Goal: Information Seeking & Learning: Check status

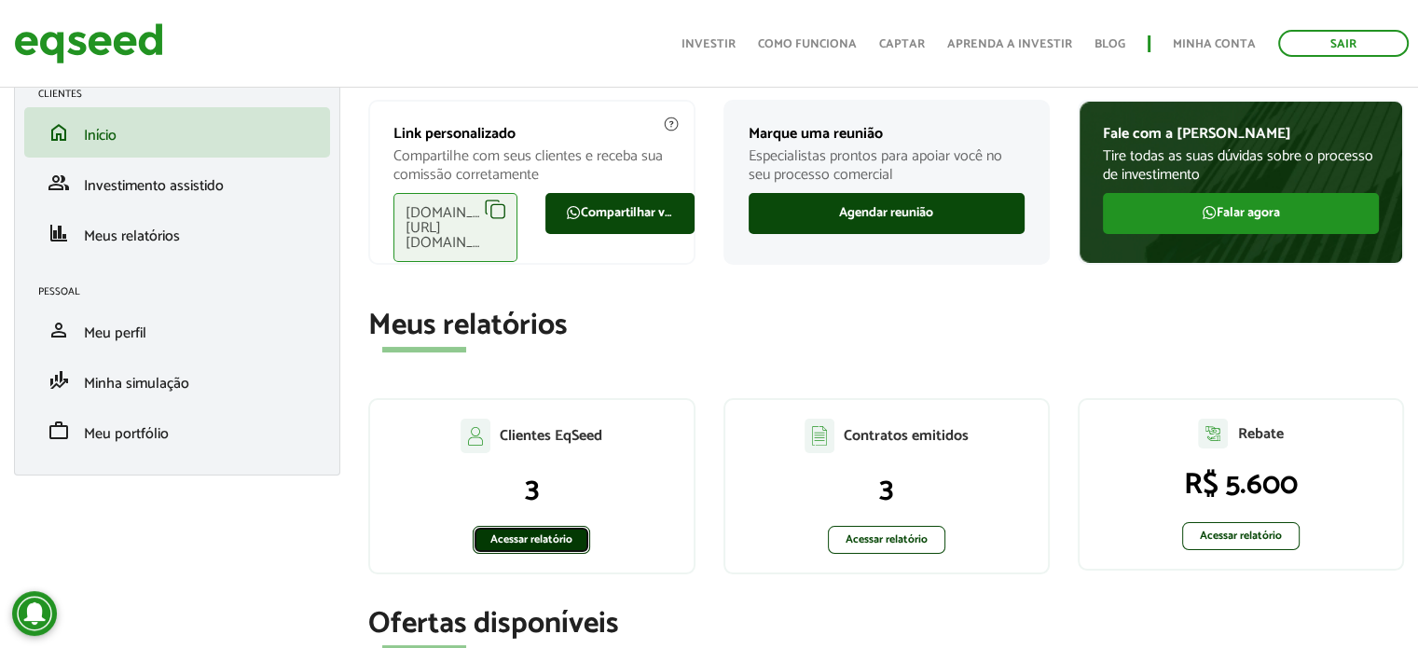
click at [552, 538] on link "Acessar relatório" at bounding box center [531, 540] width 117 height 28
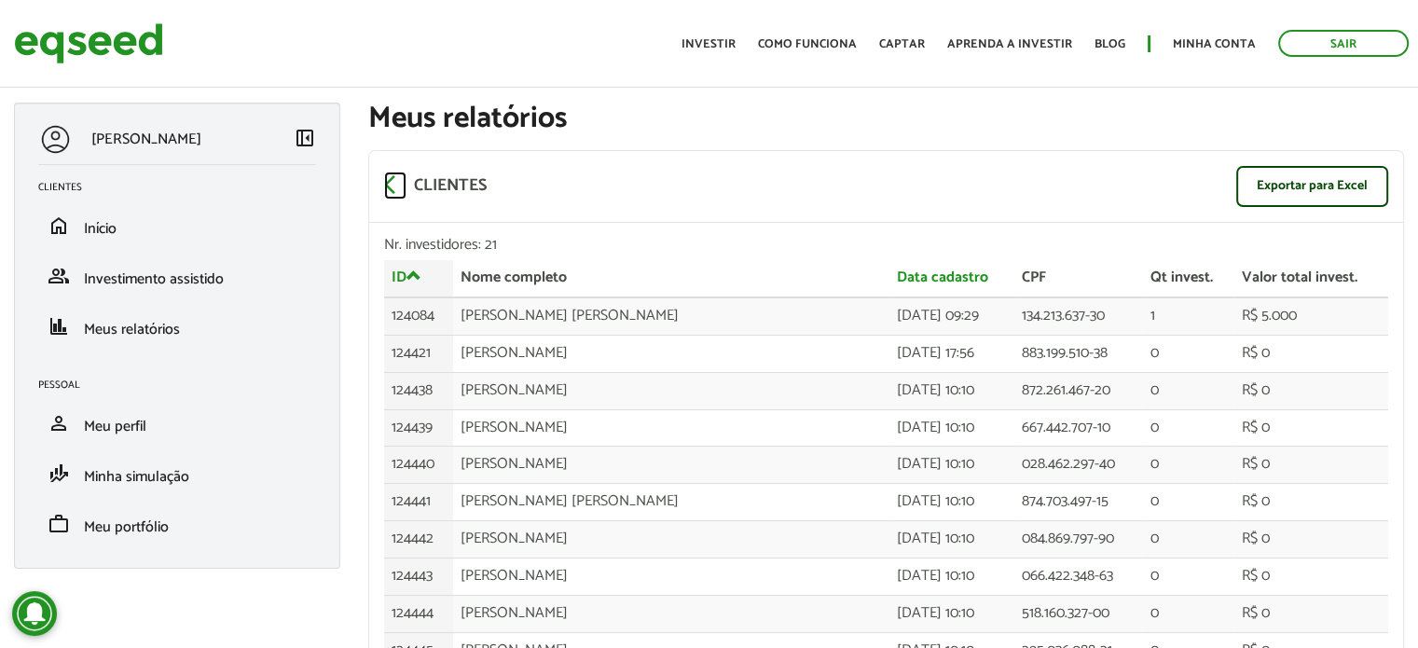
click at [395, 189] on span "arrow_back_ios" at bounding box center [395, 184] width 22 height 22
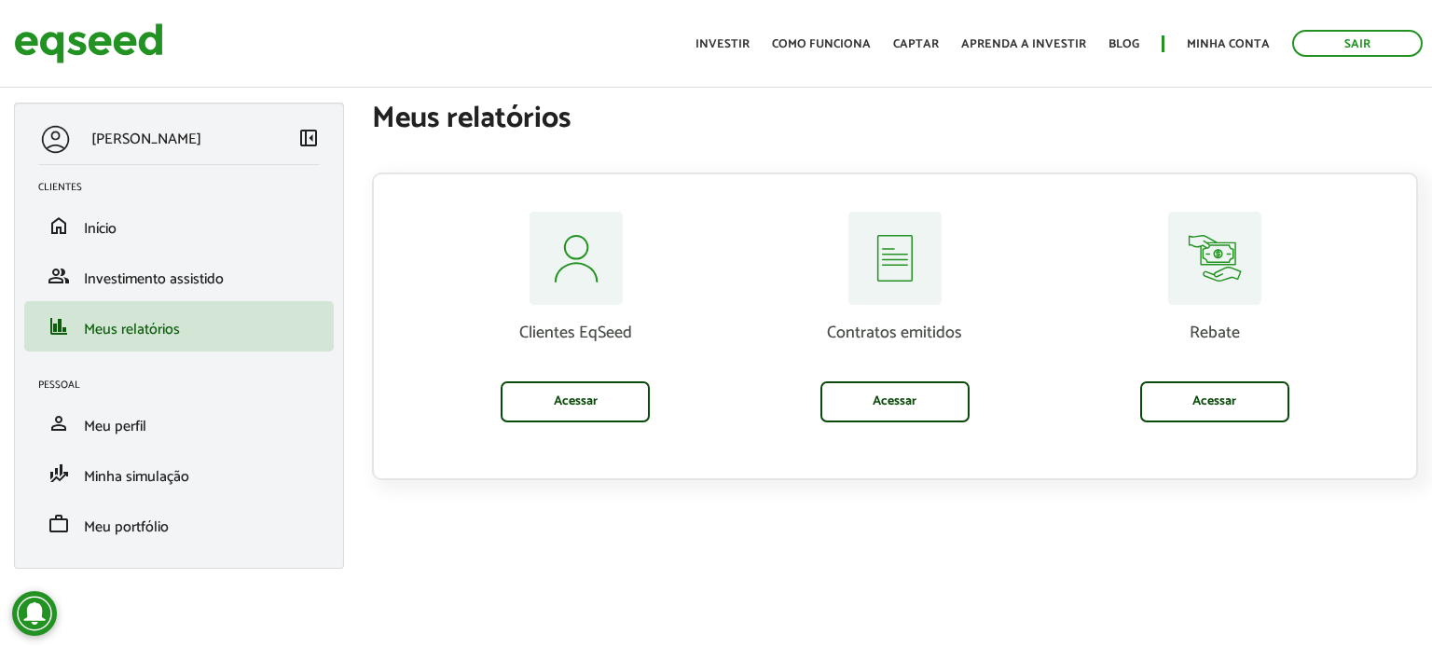
click at [1001, 409] on div "Contratos emitidos Acessar" at bounding box center [896, 317] width 292 height 211
click at [893, 399] on link "Acessar" at bounding box center [895, 401] width 149 height 41
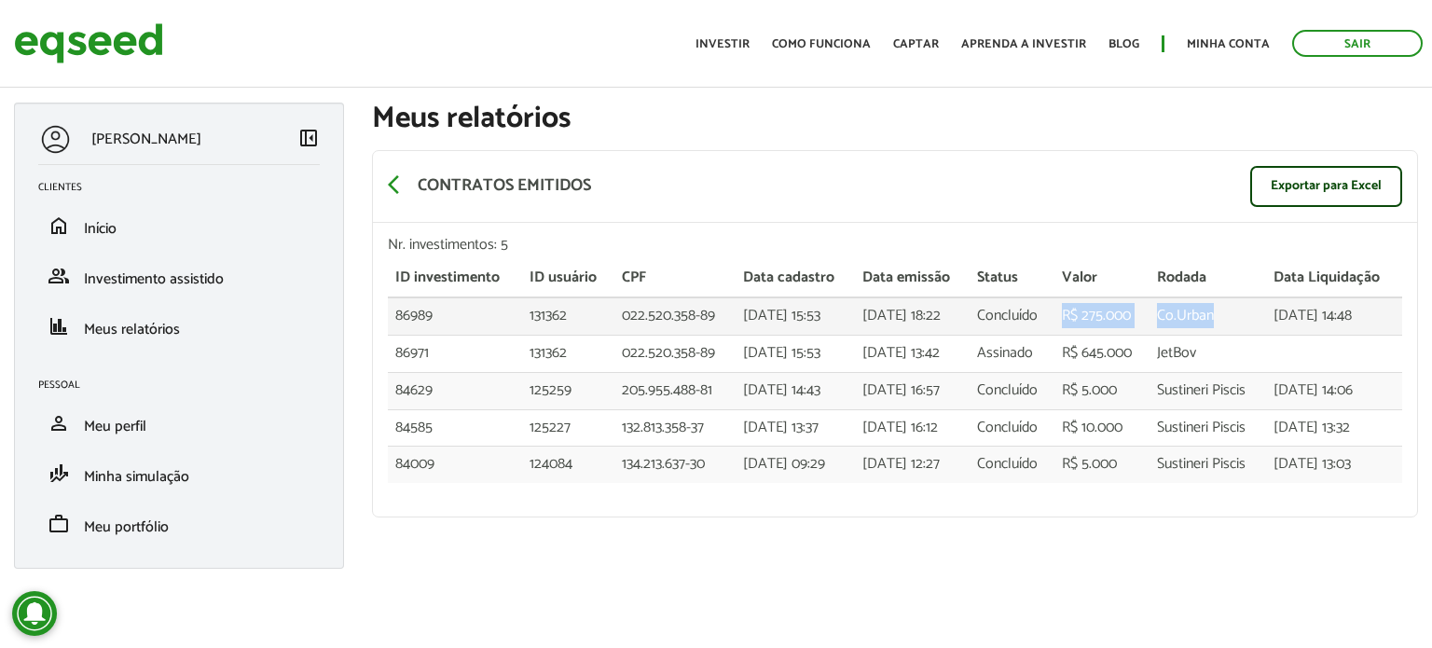
drag, startPoint x: 1071, startPoint y: 310, endPoint x: 1230, endPoint y: 318, distance: 158.7
click at [1230, 318] on tr "86989 131362 022.520.358-89 22/08/2025 - 15:53 26/08/2025 - 18:22 Concluído R$ …" at bounding box center [895, 315] width 1015 height 37
copy tr "R$ 275.000 Co.Urban"
click at [1242, 540] on div "BRUNO ANTOUN left_panel_close Clientes home Início group Investimento assistido…" at bounding box center [716, 345] width 1432 height 485
click at [1042, 135] on section "arrow_back_ios Contratos emitidos Exportar para Excel Nr. investimentos: 5 ID i…" at bounding box center [895, 335] width 1046 height 401
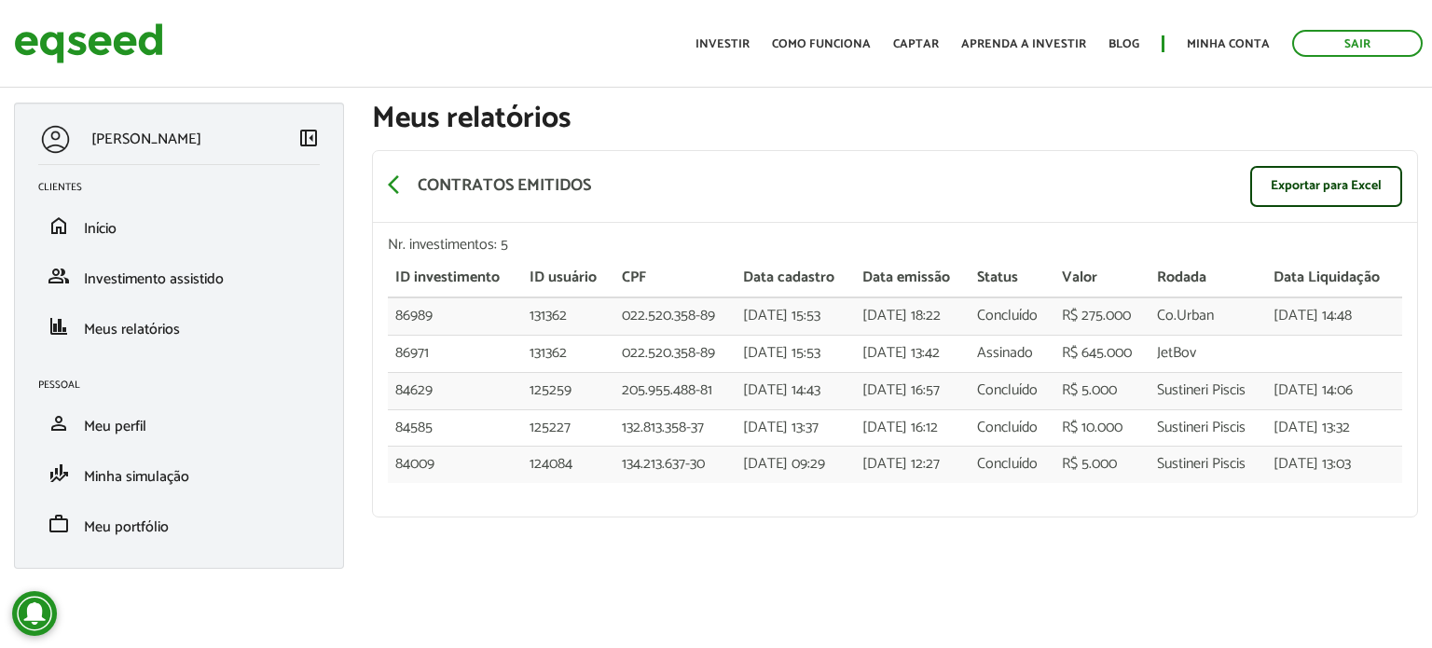
drag, startPoint x: 381, startPoint y: 189, endPoint x: 400, endPoint y: 186, distance: 19.0
click at [380, 190] on div "arrow_back_ios Contratos emitidos Exportar para Excel" at bounding box center [895, 187] width 1044 height 72
click at [400, 186] on span "arrow_back_ios" at bounding box center [399, 184] width 22 height 22
click at [394, 186] on span "arrow_back_ios" at bounding box center [399, 184] width 22 height 22
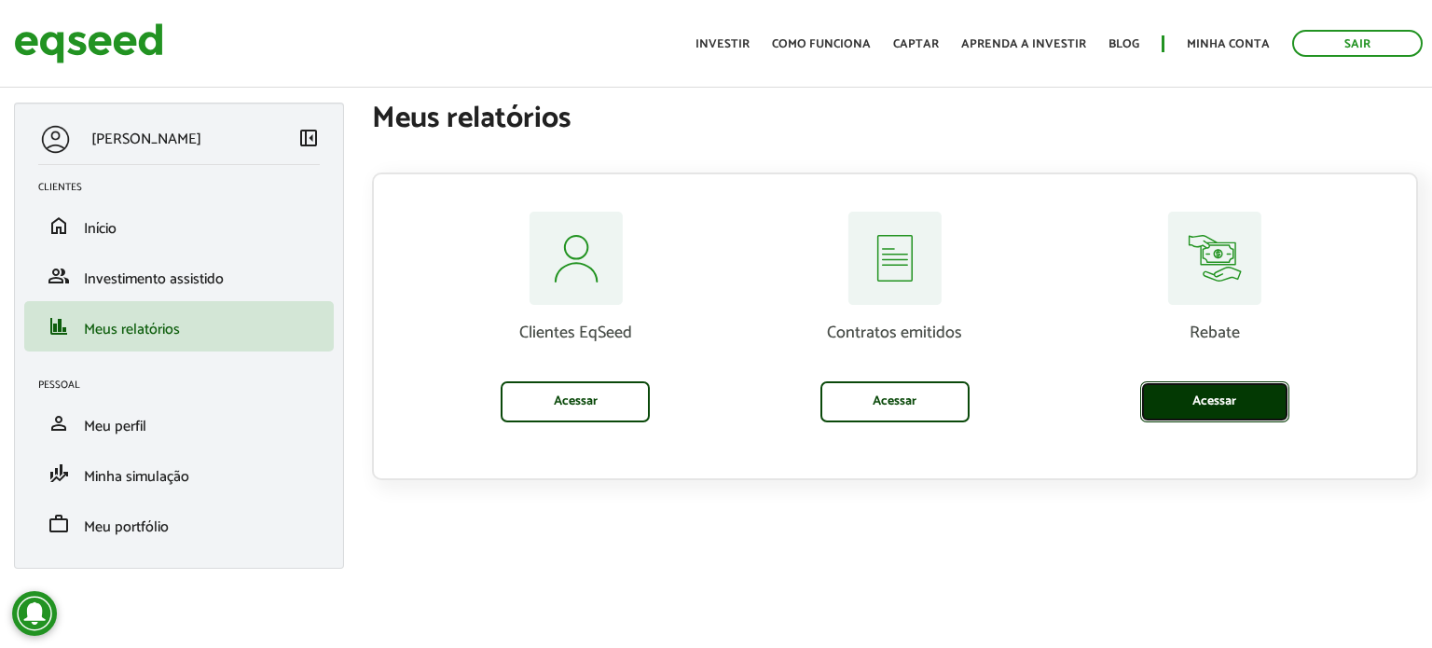
click at [1215, 398] on link "Acessar" at bounding box center [1214, 401] width 149 height 41
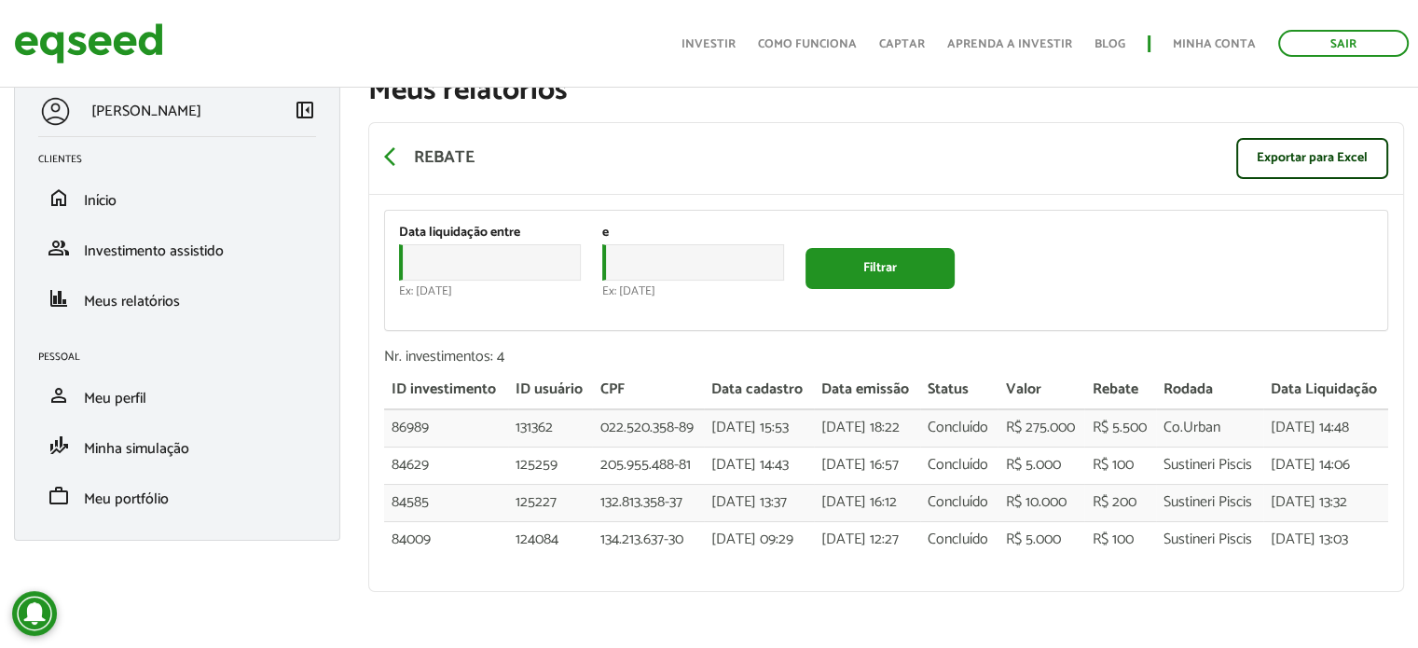
scroll to position [93, 0]
drag, startPoint x: 1155, startPoint y: 413, endPoint x: 1128, endPoint y: 396, distance: 31.8
click at [1118, 409] on td "R$ 5.500" at bounding box center [1119, 427] width 71 height 37
click at [1128, 409] on td "R$ 5.500" at bounding box center [1119, 427] width 71 height 37
drag, startPoint x: 1027, startPoint y: 418, endPoint x: 1154, endPoint y: 408, distance: 128.1
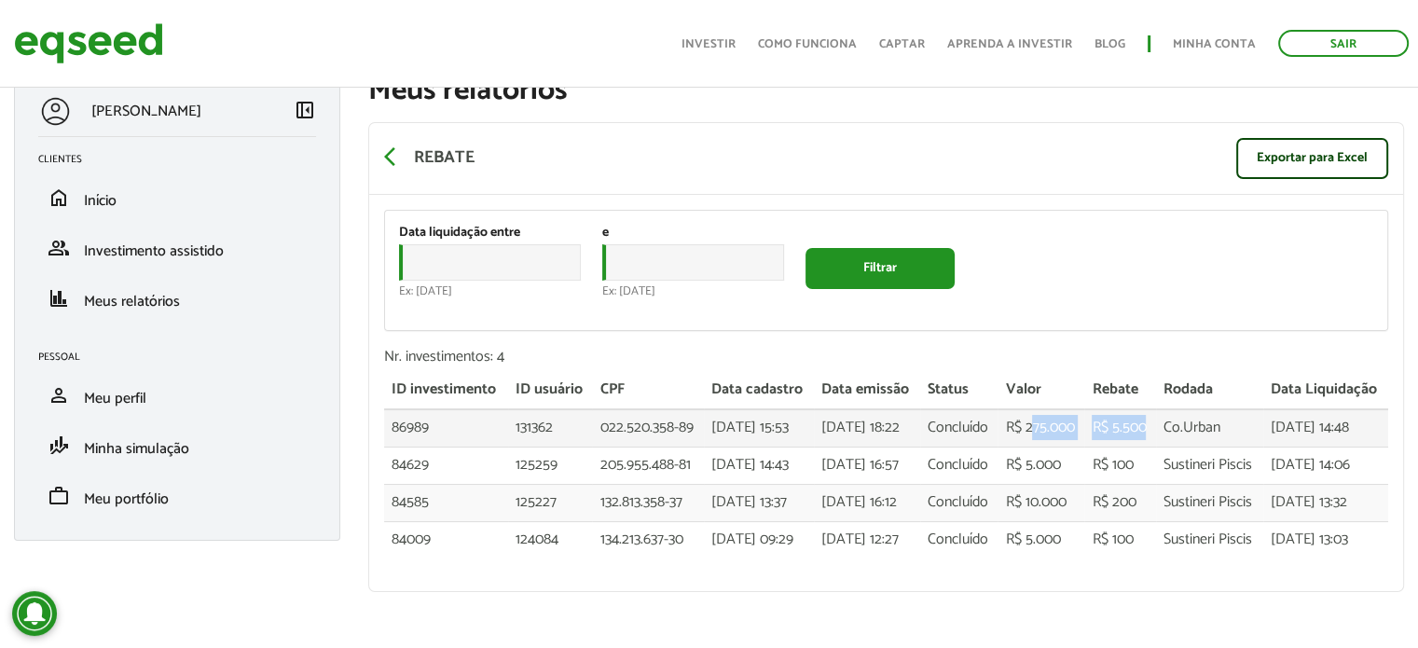
click at [1154, 409] on tr "86989 131362 022.520.358-89 [DATE] 15:53 [DATE] 18:22 Concluído R$ 275.000 R$ 5…" at bounding box center [886, 427] width 1004 height 37
click at [1153, 409] on td "R$ 5.500" at bounding box center [1119, 427] width 71 height 37
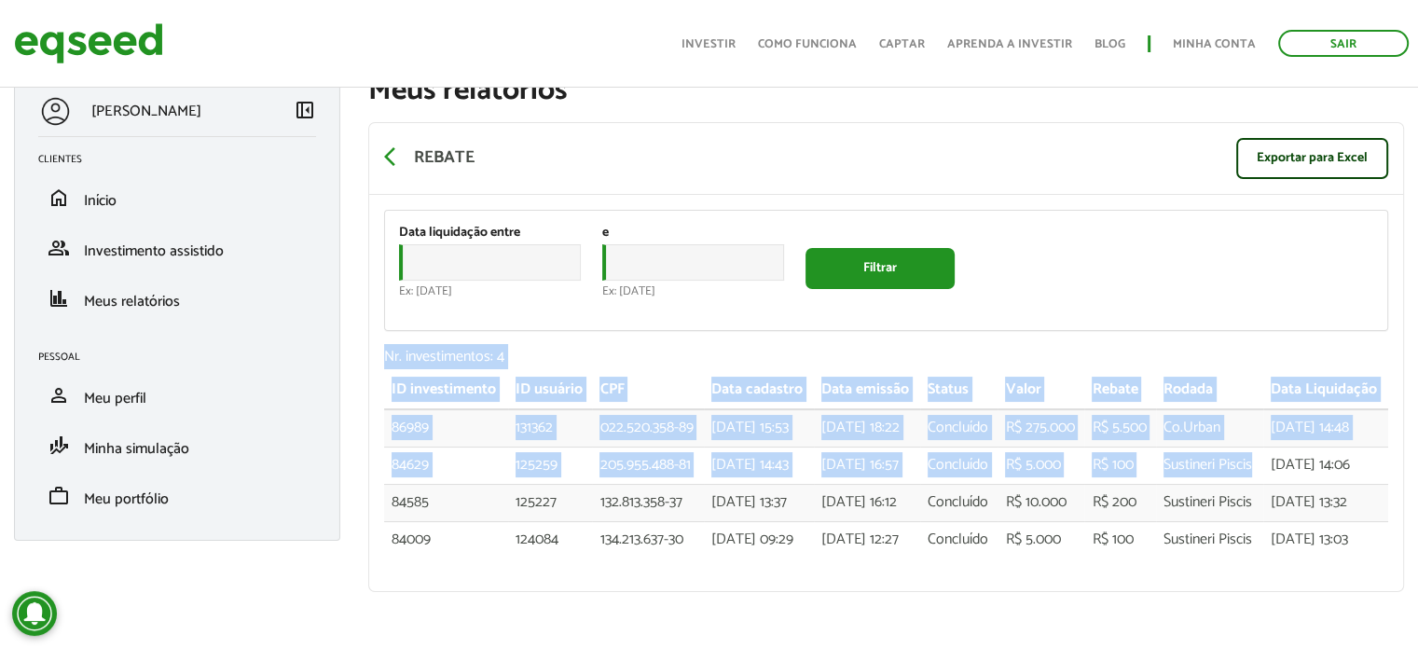
drag, startPoint x: 1222, startPoint y: 469, endPoint x: 369, endPoint y: 288, distance: 872.2
click at [369, 288] on div "Data liquidação entre Data Ex: [DATE] e Data Ex: [DATE] Filtrar Nr. investiment…" at bounding box center [886, 393] width 1034 height 396
click at [644, 286] on div "Data liquidação entre Data Ex: [DATE] e Data Ex: [DATE] Filtrar Nr. investiment…" at bounding box center [886, 393] width 1034 height 396
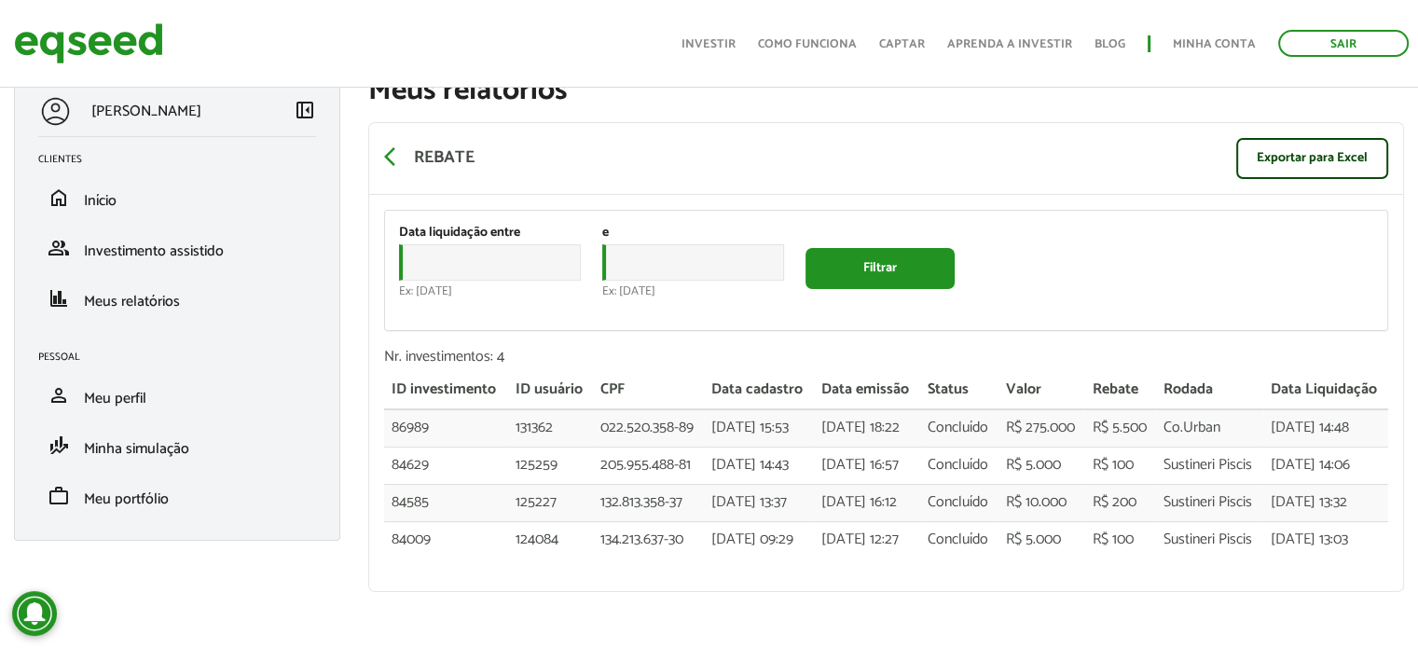
scroll to position [0, 0]
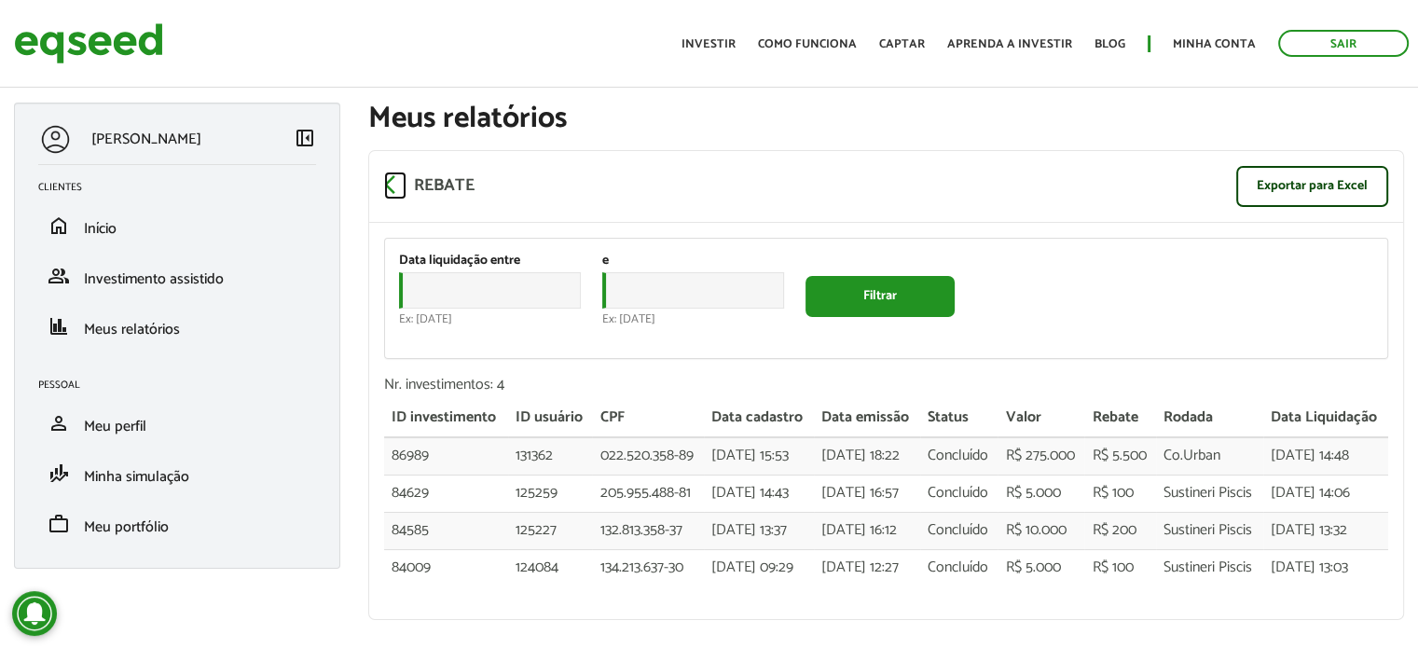
drag, startPoint x: 389, startPoint y: 182, endPoint x: 397, endPoint y: 174, distance: 11.2
click at [389, 182] on span "arrow_back_ios" at bounding box center [395, 184] width 22 height 22
